Goal: Find specific fact: Find contact information

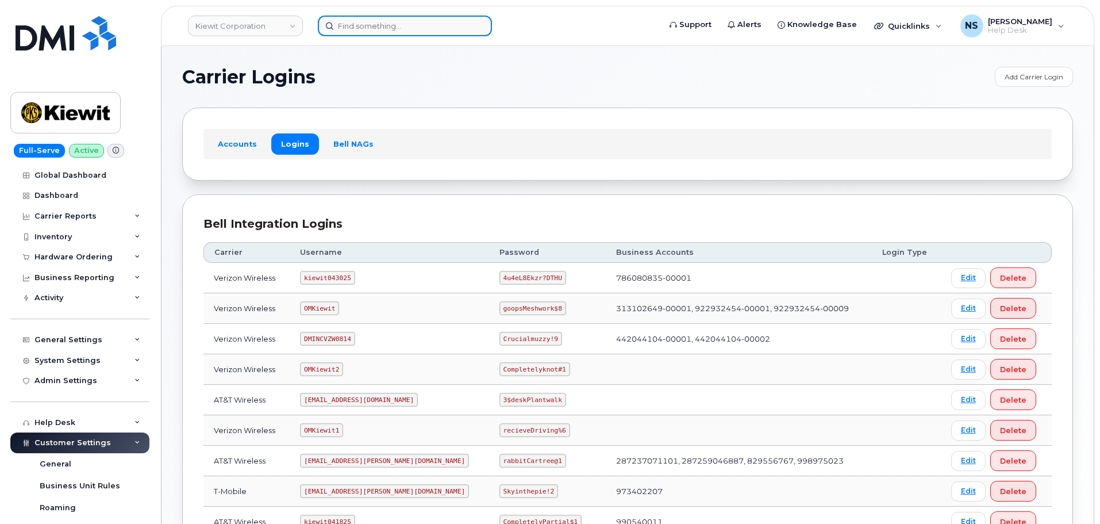
click at [388, 29] on input at bounding box center [405, 26] width 174 height 21
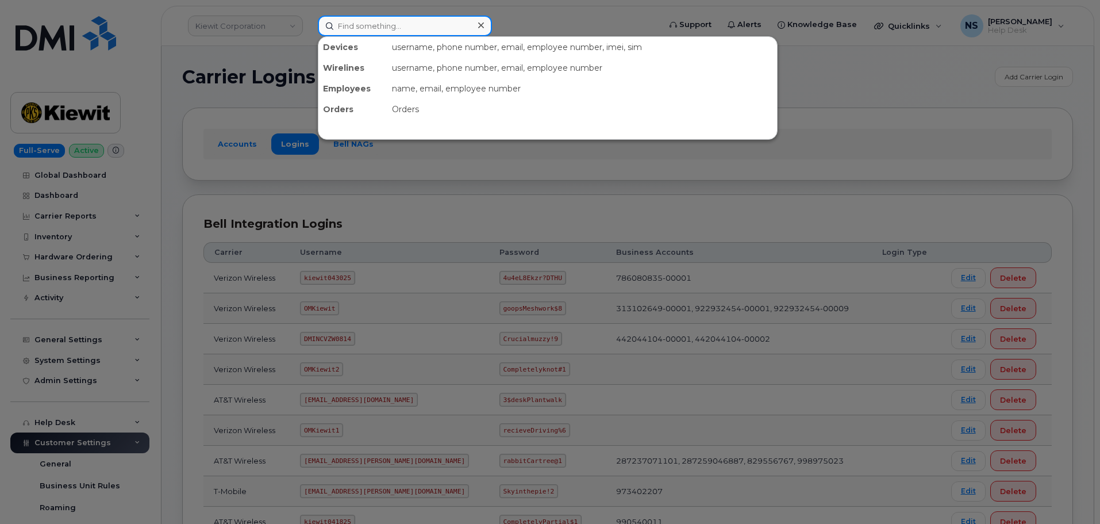
paste input "Lee Taylor"
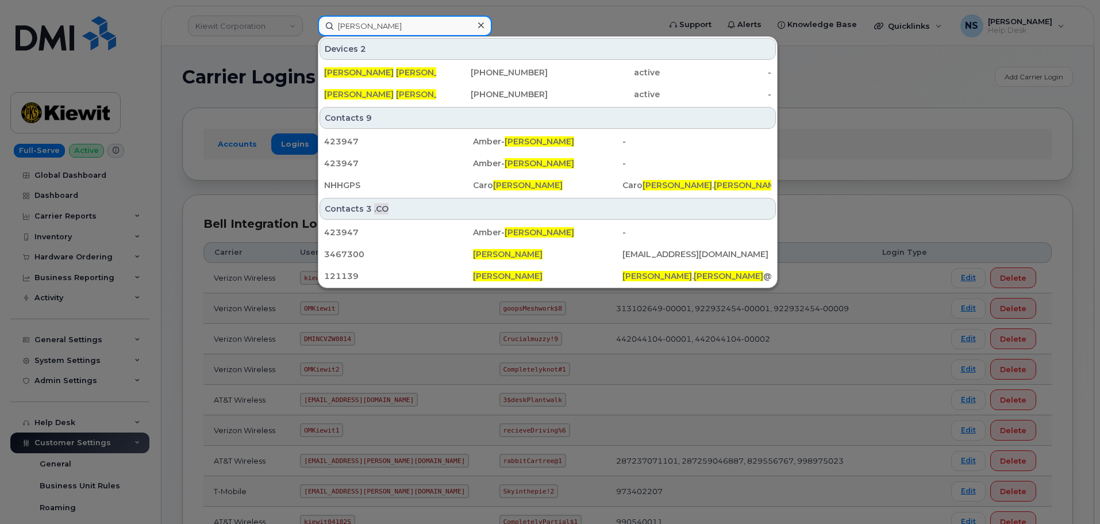
type input "Lee Taylor"
click at [818, 110] on div at bounding box center [550, 262] width 1100 height 524
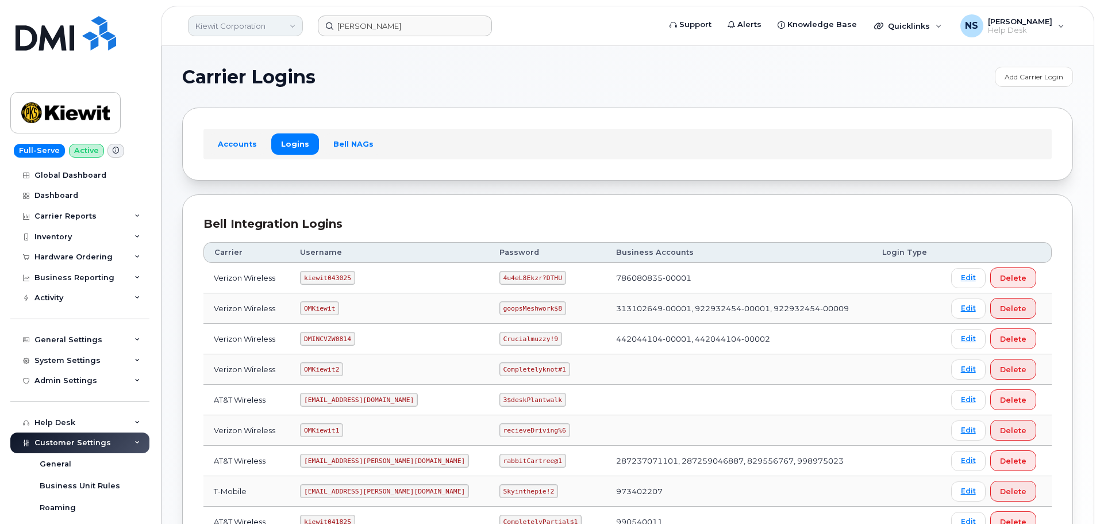
click at [213, 17] on link "Kiewit Corporation" at bounding box center [245, 26] width 115 height 21
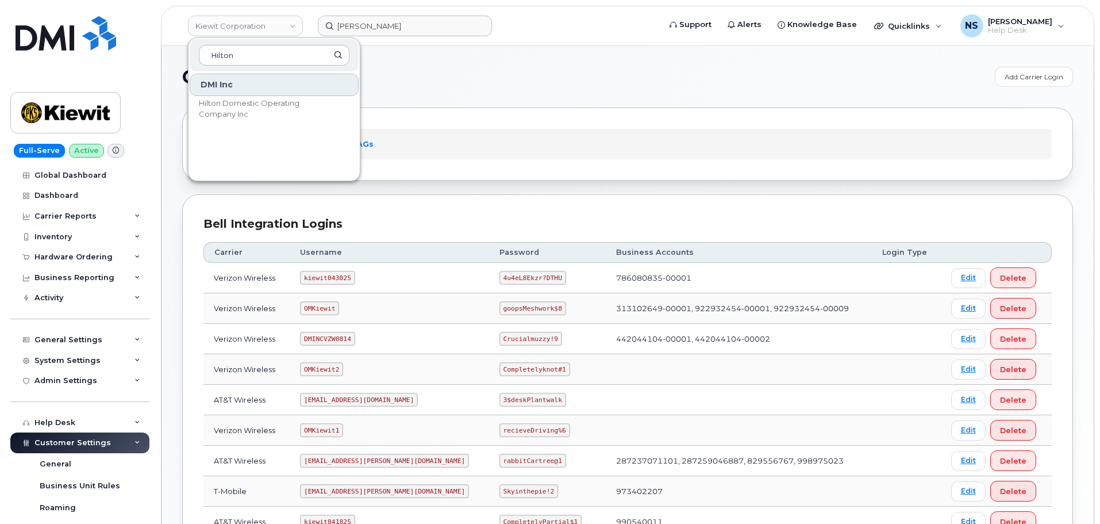
type input "Hilton"
click at [259, 97] on div "DMI Inc Hilton Domestic Operating Company Inc" at bounding box center [273, 123] width 171 height 103
drag, startPoint x: 254, startPoint y: 105, endPoint x: 270, endPoint y: 101, distance: 16.2
click at [255, 104] on span "Hilton Domestic Operating Company Inc" at bounding box center [265, 109] width 132 height 22
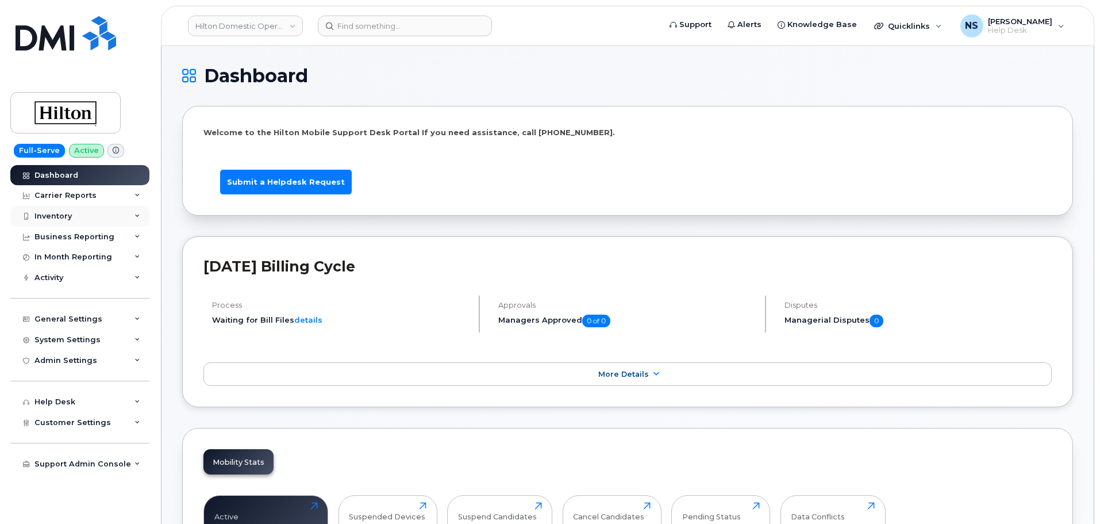
click at [76, 213] on div "Inventory" at bounding box center [79, 216] width 139 height 21
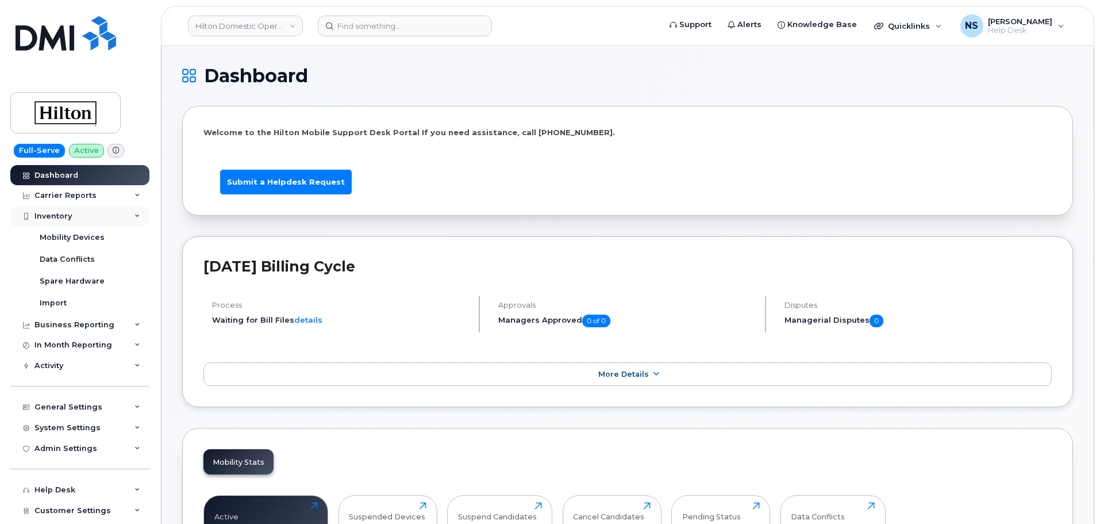
click at [76, 213] on div "Inventory" at bounding box center [79, 216] width 139 height 21
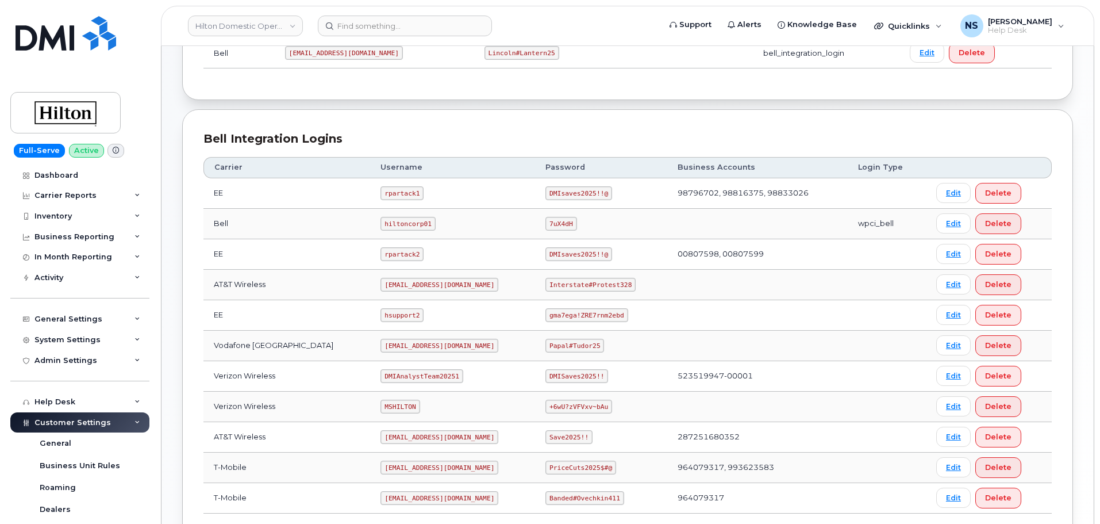
scroll to position [287, 0]
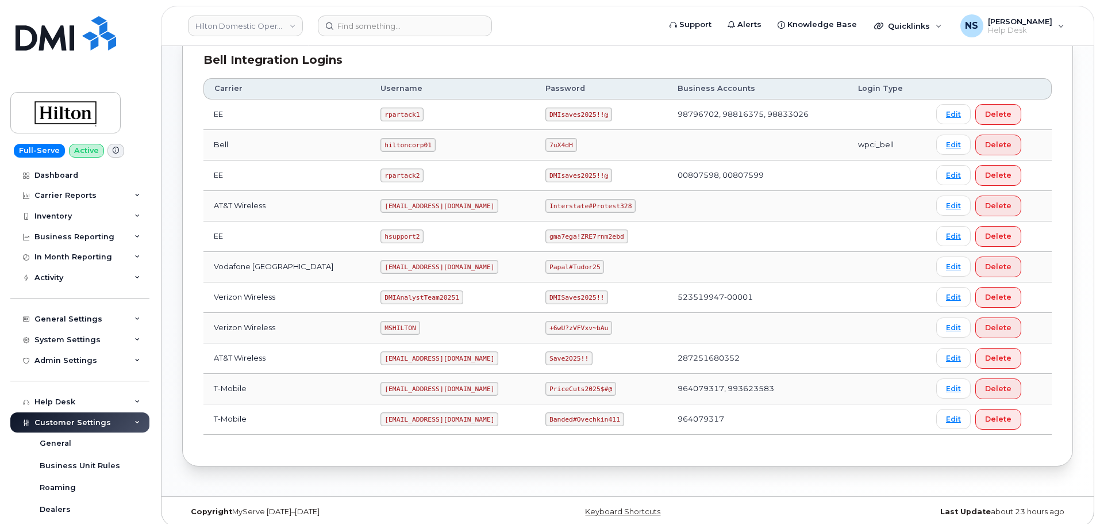
click at [404, 206] on code "[EMAIL_ADDRESS][DOMAIN_NAME]" at bounding box center [439, 206] width 118 height 14
copy code "[EMAIL_ADDRESS][DOMAIN_NAME]"
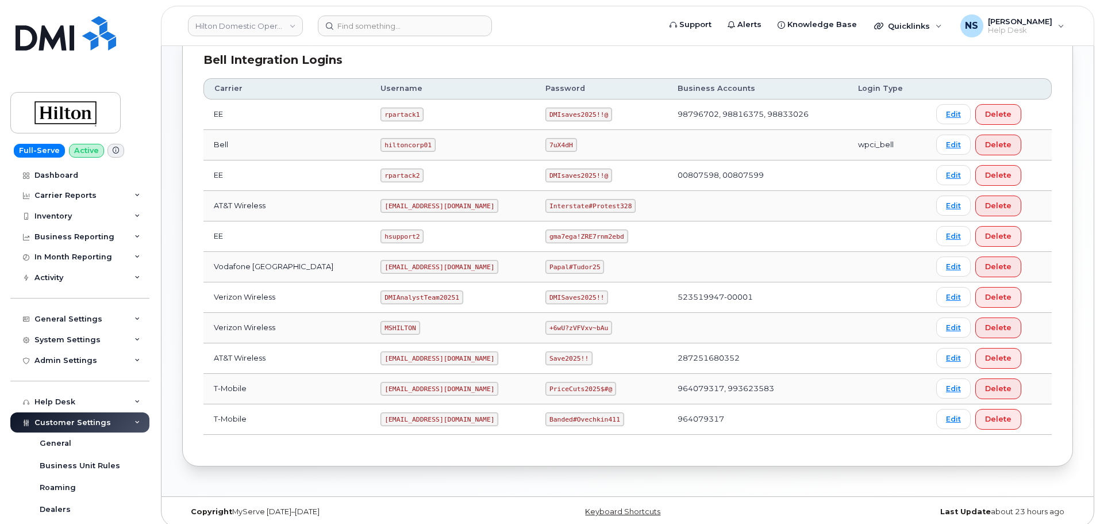
click at [575, 207] on code "Interstate#Protest328" at bounding box center [590, 206] width 90 height 14
copy code "Interstate#Protest328"
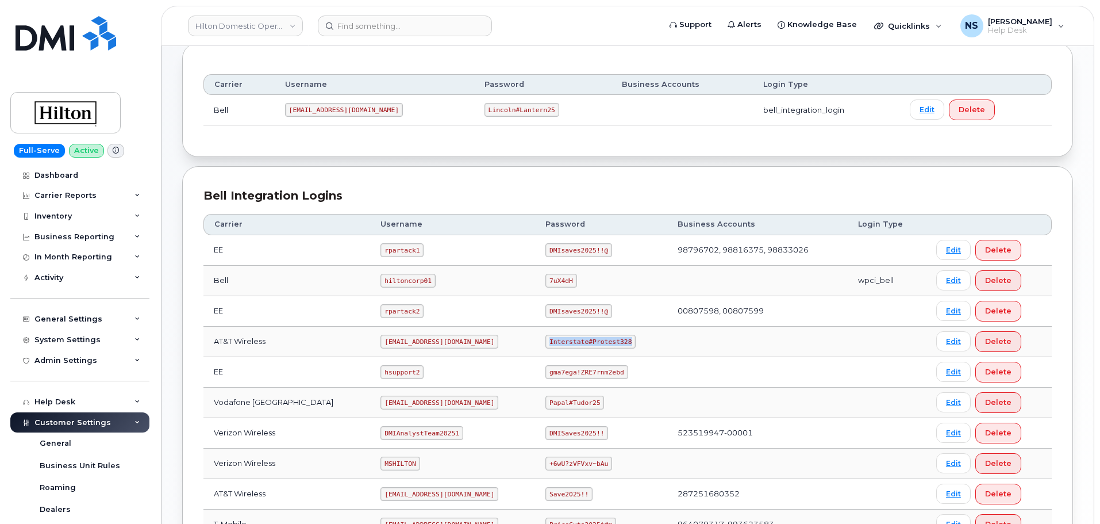
scroll to position [297, 0]
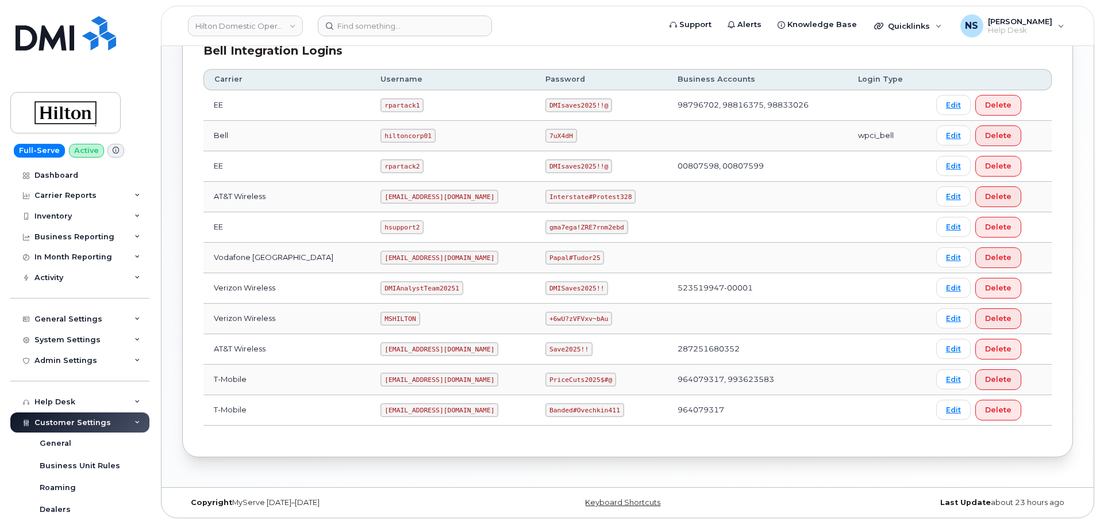
click at [409, 358] on td "[EMAIL_ADDRESS][DOMAIN_NAME]" at bounding box center [452, 349] width 165 height 30
click at [409, 357] on td "[EMAIL_ADDRESS][DOMAIN_NAME]" at bounding box center [452, 349] width 165 height 30
click at [414, 352] on code "[EMAIL_ADDRESS][DOMAIN_NAME]" at bounding box center [439, 349] width 118 height 14
click at [415, 352] on code "[EMAIL_ADDRESS][DOMAIN_NAME]" at bounding box center [439, 349] width 118 height 14
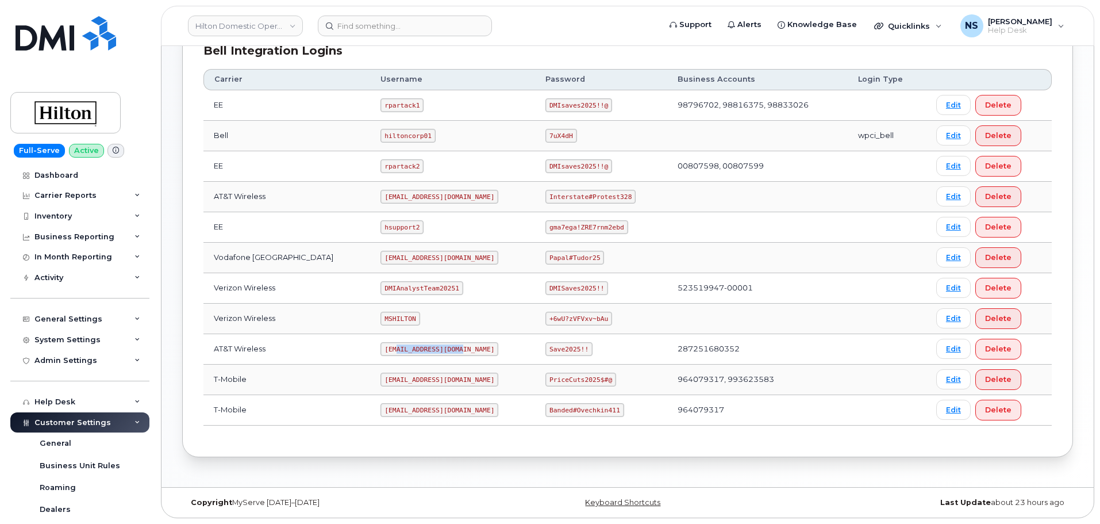
click at [415, 351] on code "[EMAIL_ADDRESS][DOMAIN_NAME]" at bounding box center [439, 349] width 118 height 14
click at [557, 348] on code "Save2025!!" at bounding box center [568, 349] width 47 height 14
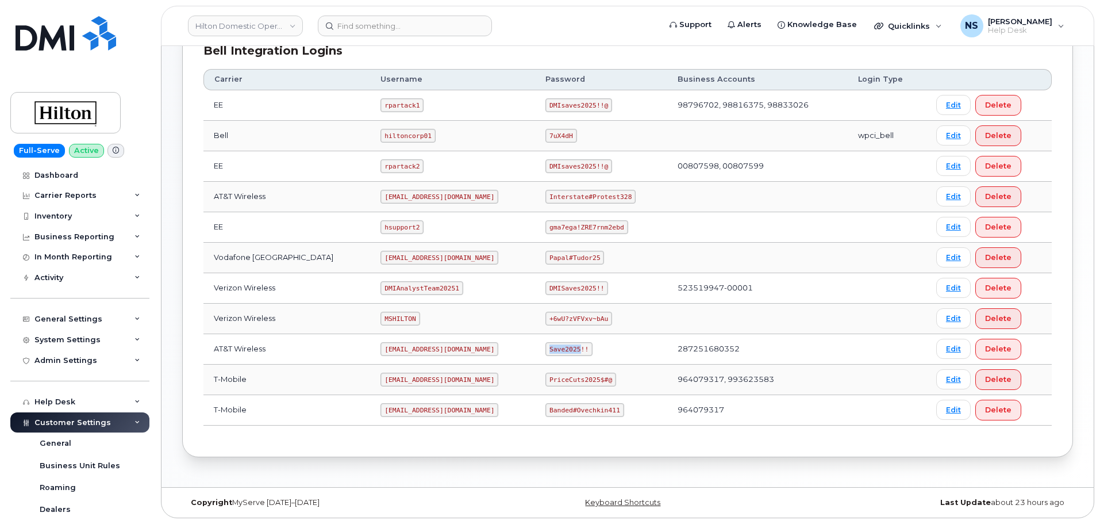
click at [557, 348] on code "Save2025!!" at bounding box center [568, 349] width 47 height 14
copy code "Save2025!!"
click at [433, 357] on td "[EMAIL_ADDRESS][DOMAIN_NAME]" at bounding box center [452, 349] width 165 height 30
click at [429, 353] on code "[EMAIL_ADDRESS][DOMAIN_NAME]" at bounding box center [439, 349] width 118 height 14
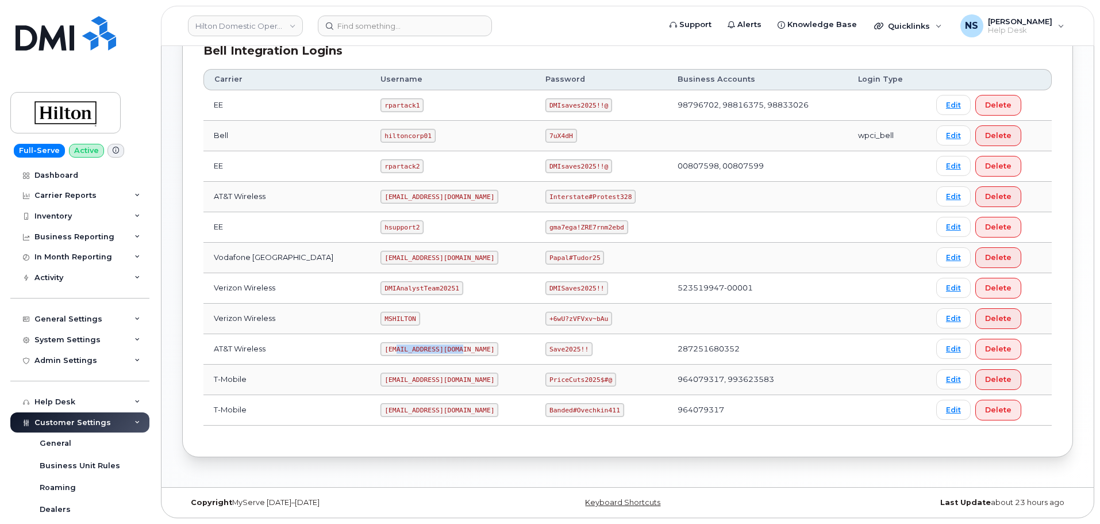
click at [429, 353] on code "[EMAIL_ADDRESS][DOMAIN_NAME]" at bounding box center [439, 349] width 118 height 14
drag, startPoint x: 429, startPoint y: 353, endPoint x: 435, endPoint y: 348, distance: 8.1
click at [429, 353] on code "[EMAIL_ADDRESS][DOMAIN_NAME]" at bounding box center [439, 349] width 118 height 14
copy code "[EMAIL_ADDRESS][DOMAIN_NAME]"
click at [386, 195] on code "[EMAIL_ADDRESS][DOMAIN_NAME]" at bounding box center [439, 197] width 118 height 14
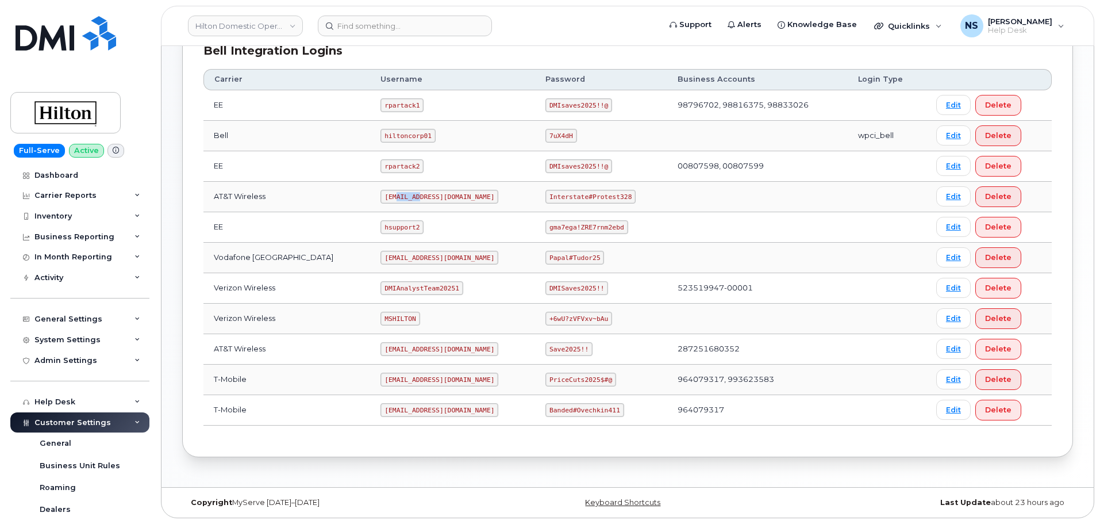
click at [386, 195] on code "[EMAIL_ADDRESS][DOMAIN_NAME]" at bounding box center [439, 197] width 118 height 14
click at [386, 194] on code "[EMAIL_ADDRESS][DOMAIN_NAME]" at bounding box center [439, 197] width 118 height 14
copy code "[EMAIL_ADDRESS][DOMAIN_NAME]"
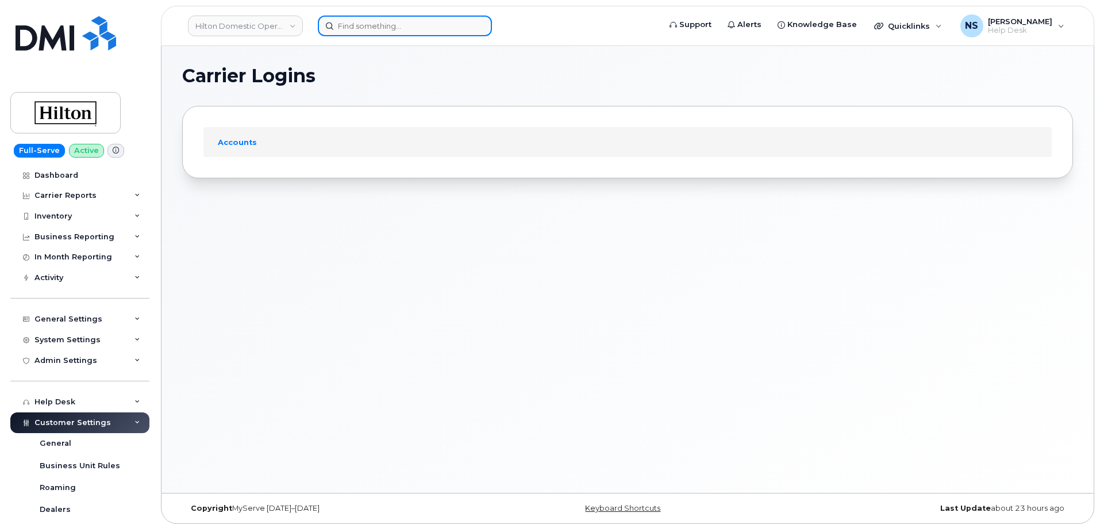
click at [399, 36] on input at bounding box center [405, 26] width 174 height 21
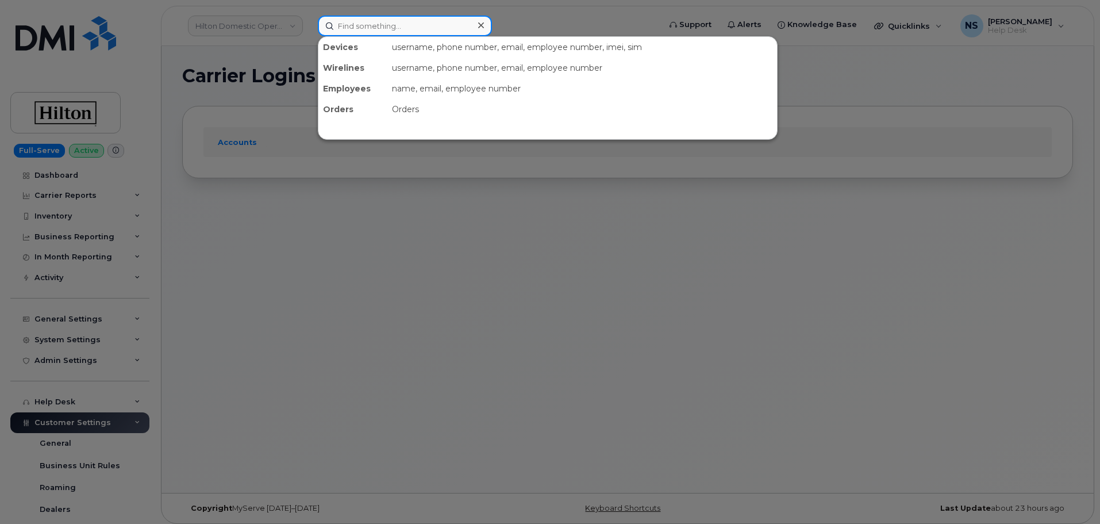
paste input "5398952698"
type input "5398952698"
